Goal: Task Accomplishment & Management: Manage account settings

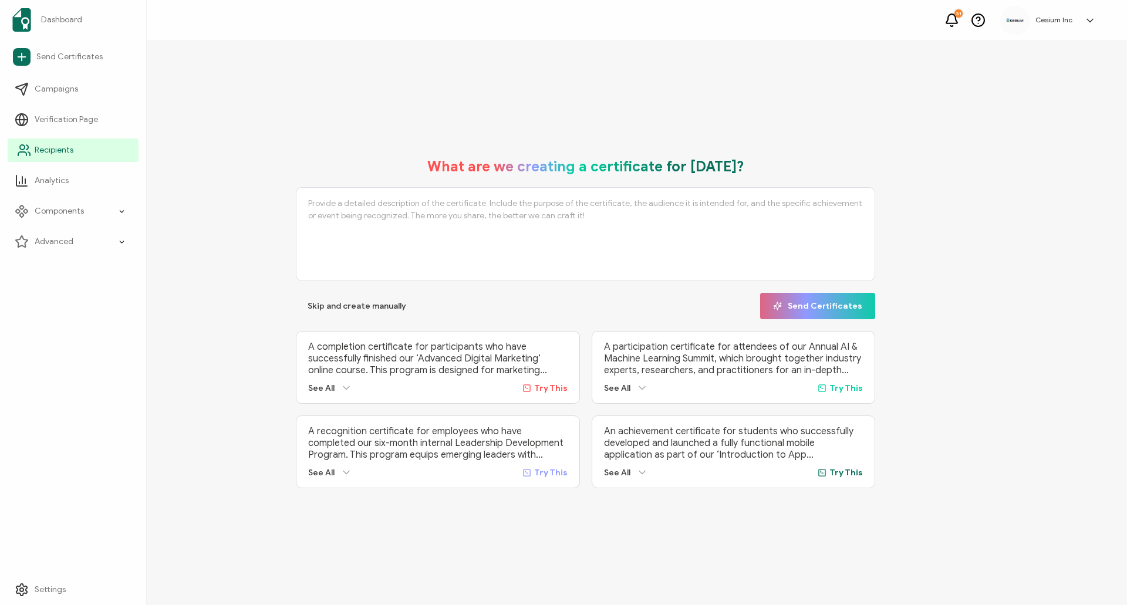
click at [34, 154] on link "Recipients" at bounding box center [73, 150] width 131 height 23
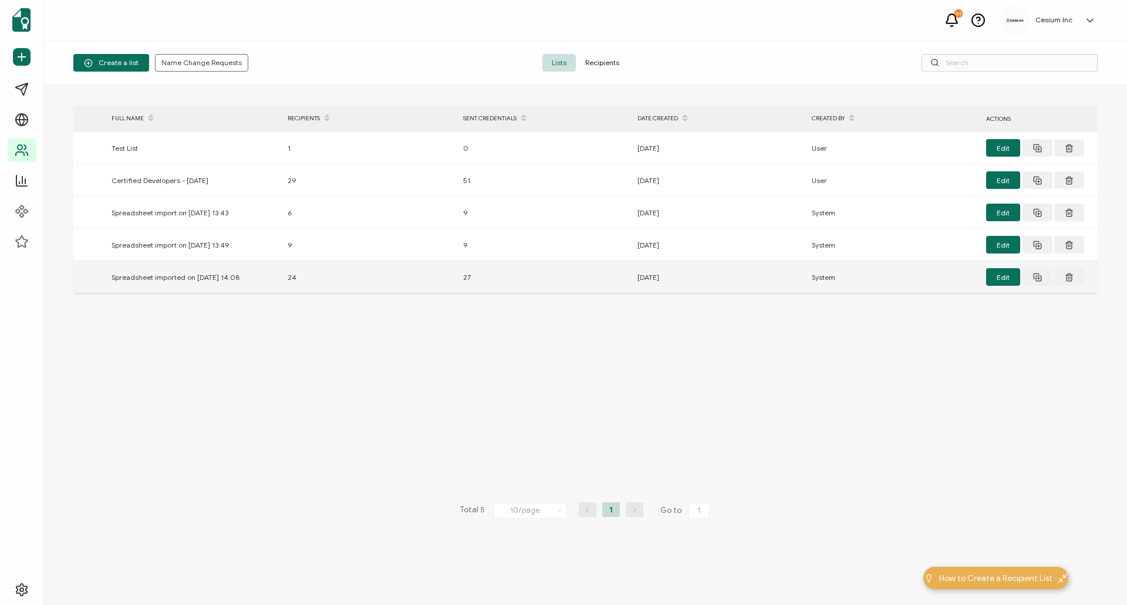
drag, startPoint x: 148, startPoint y: 276, endPoint x: 164, endPoint y: 276, distance: 16.4
click at [148, 276] on div "Spreadsheet imported on [DATE] 14:08" at bounding box center [194, 277] width 176 height 13
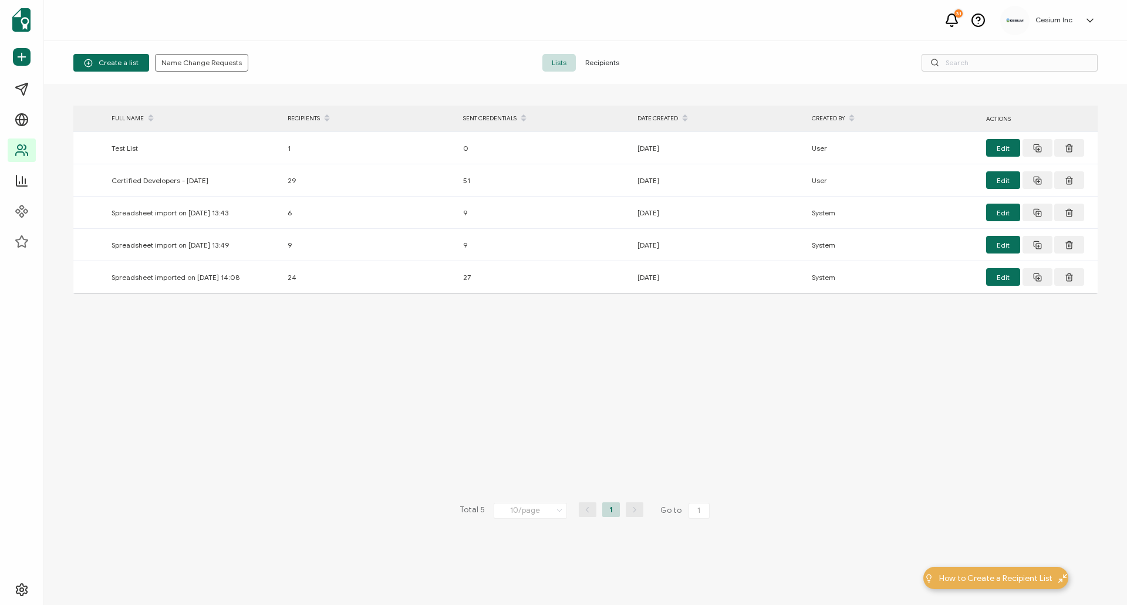
click at [600, 58] on span "Recipients" at bounding box center [602, 63] width 53 height 18
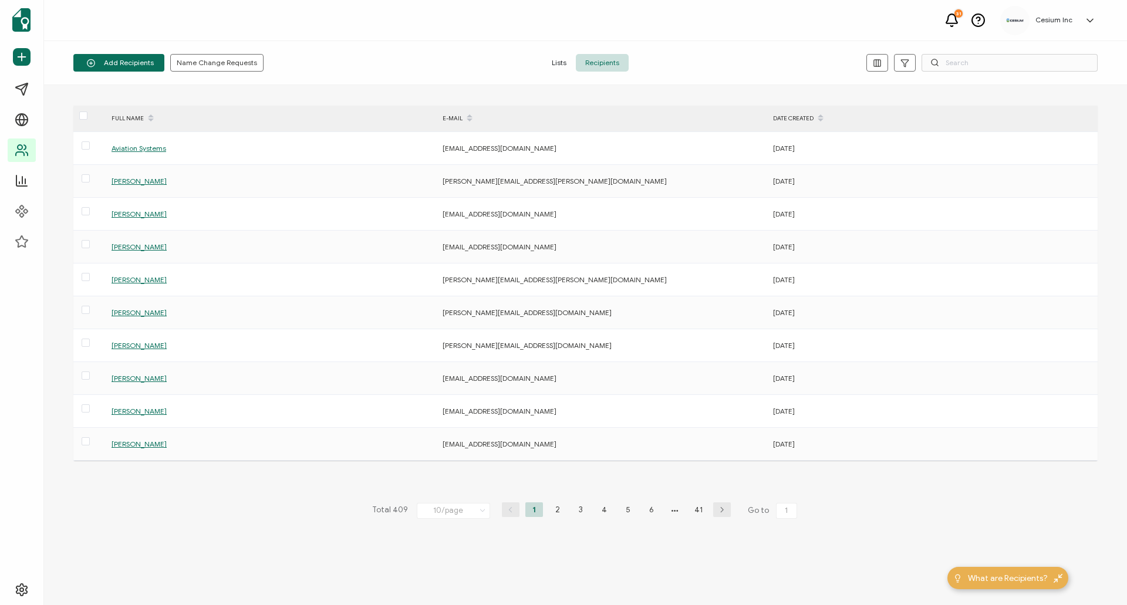
click at [800, 116] on div "DATE CREATED" at bounding box center [932, 119] width 330 height 20
